Goal: Task Accomplishment & Management: Manage account settings

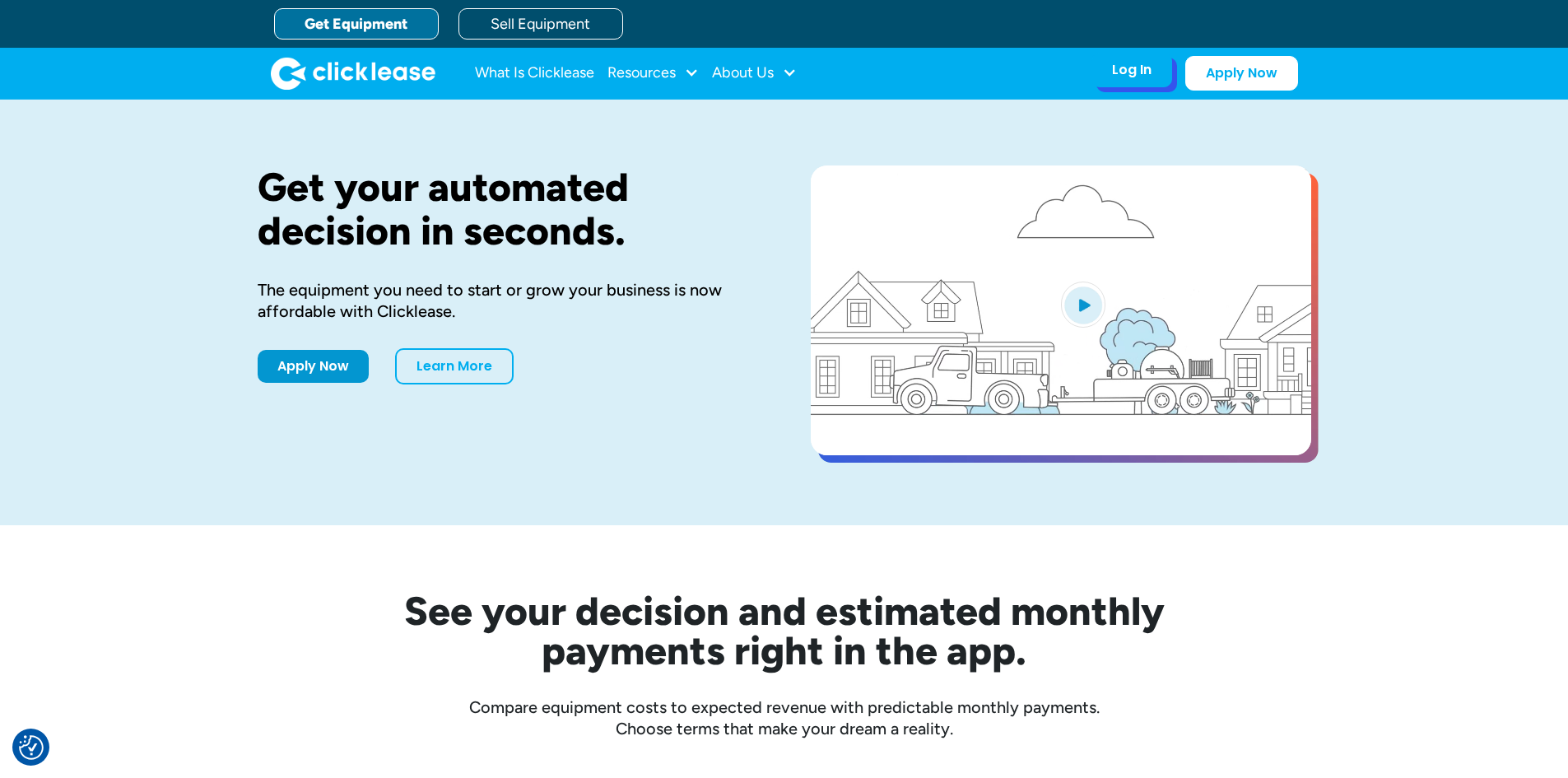
click at [1108, 79] on div "Log In Account login I use Clicklease to get my equipment Partner Portal I offe…" at bounding box center [1132, 70] width 81 height 35
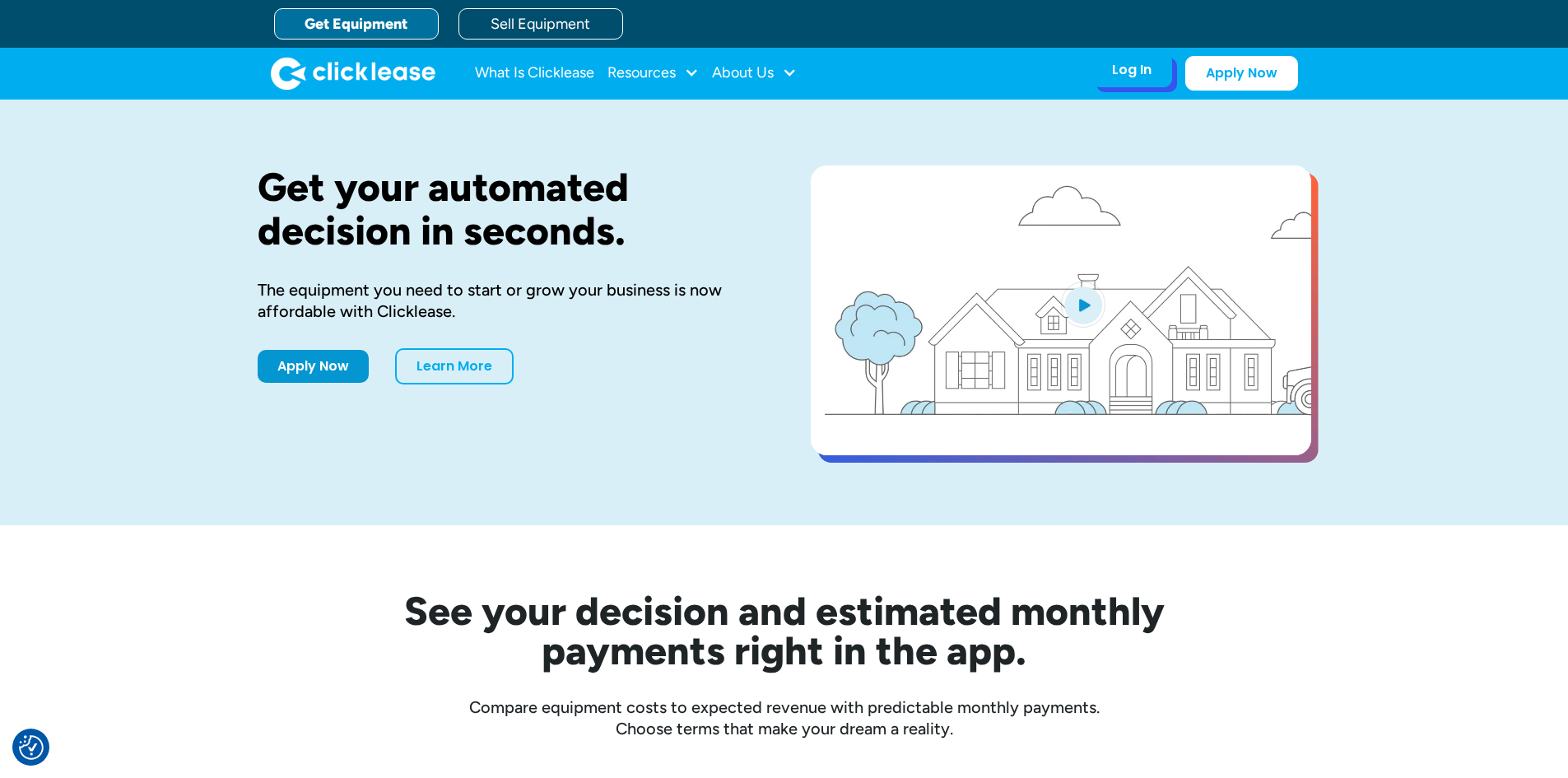
click at [1120, 71] on div "Log In" at bounding box center [1131, 70] width 39 height 16
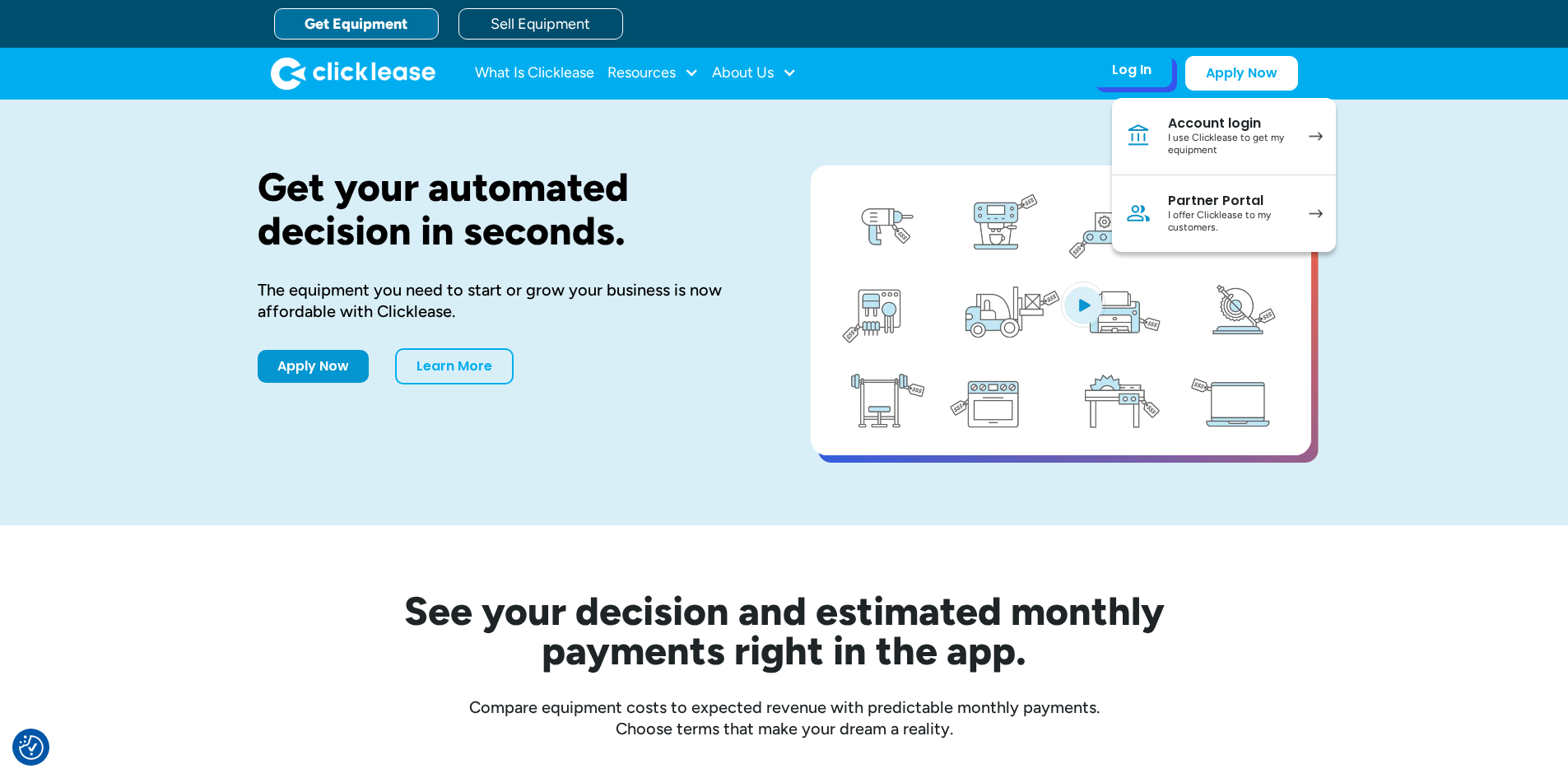
click at [1211, 158] on link "Account login I use Clicklease to get my equipment" at bounding box center [1223, 137] width 224 height 77
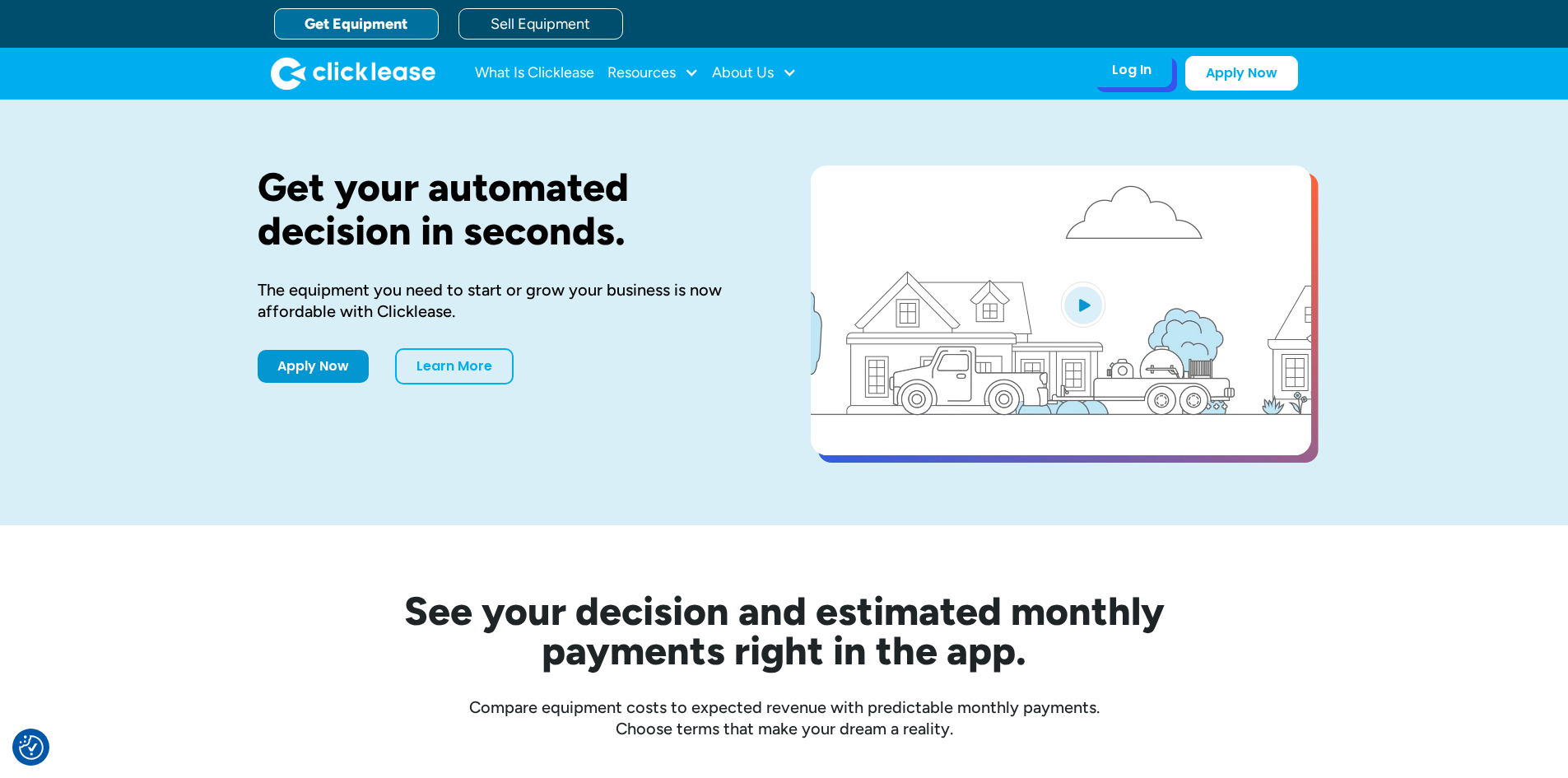
click at [1120, 64] on div "Log In" at bounding box center [1131, 70] width 39 height 16
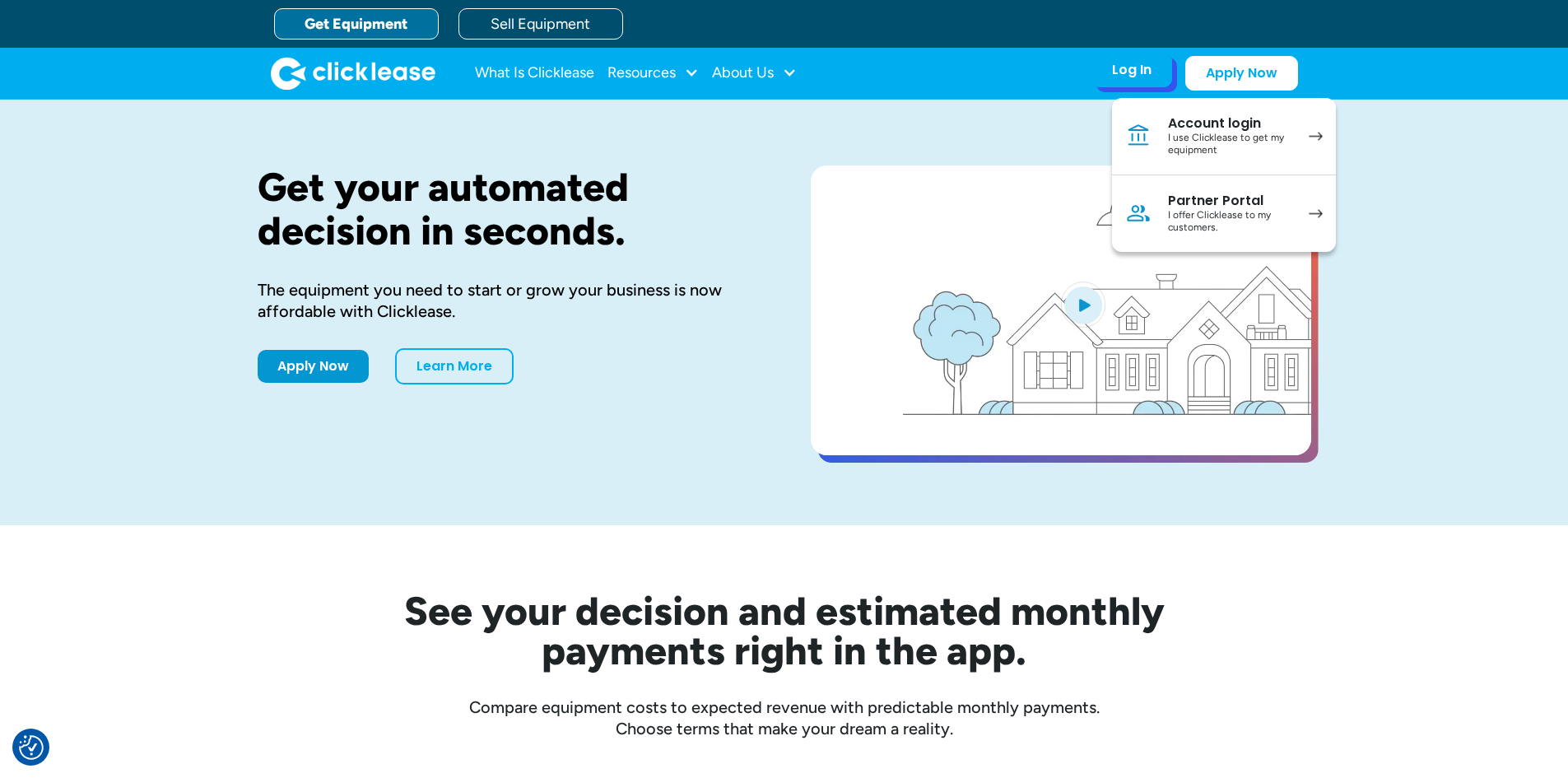
click at [1156, 144] on link "Account login I use Clicklease to get my equipment" at bounding box center [1223, 137] width 224 height 77
